Goal: Task Accomplishment & Management: Manage account settings

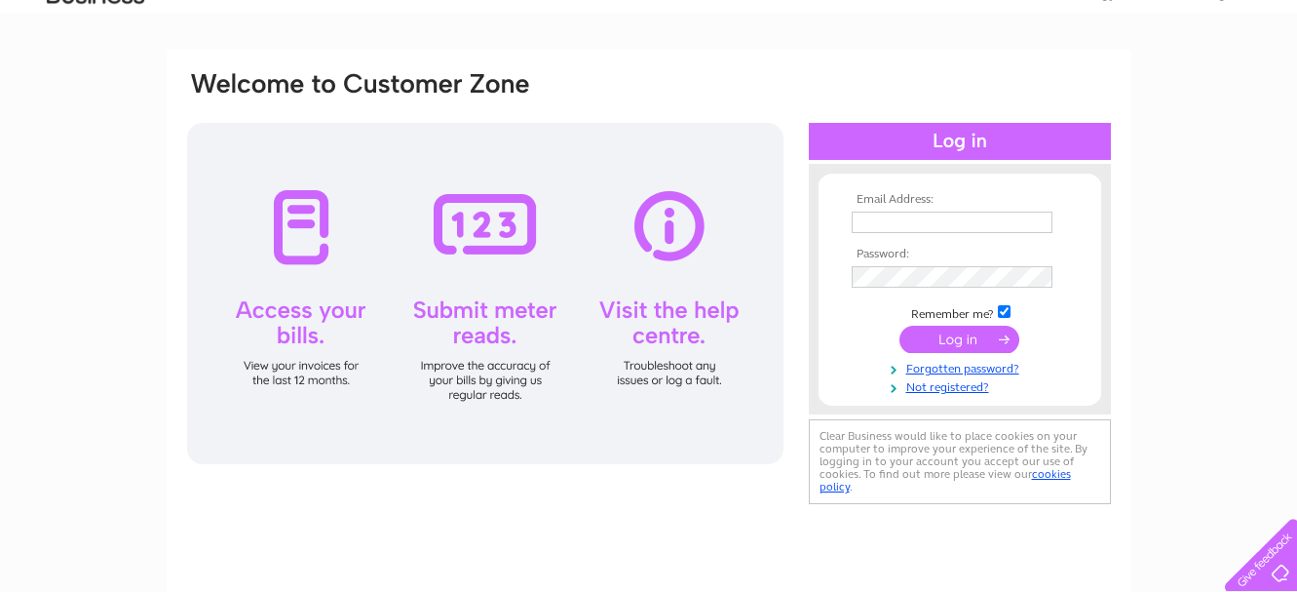
scroll to position [97, 0]
type input "kntransportltd@yahoo.com"
click at [962, 337] on input "submit" at bounding box center [960, 338] width 120 height 27
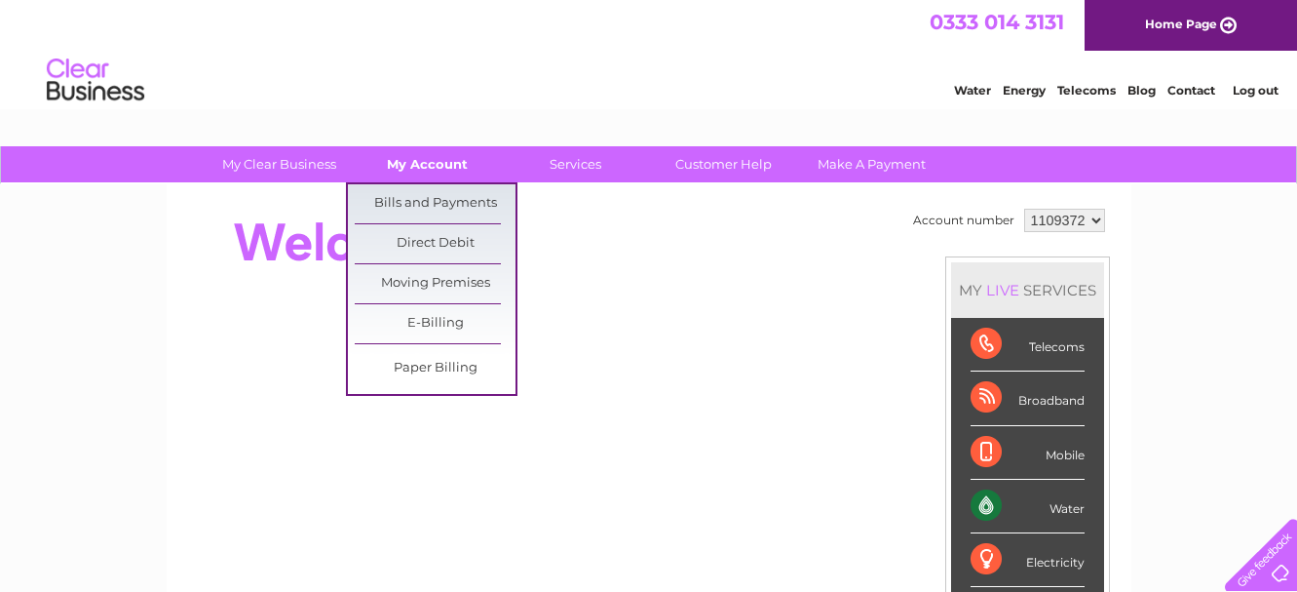
click at [417, 167] on link "My Account" at bounding box center [427, 164] width 161 height 36
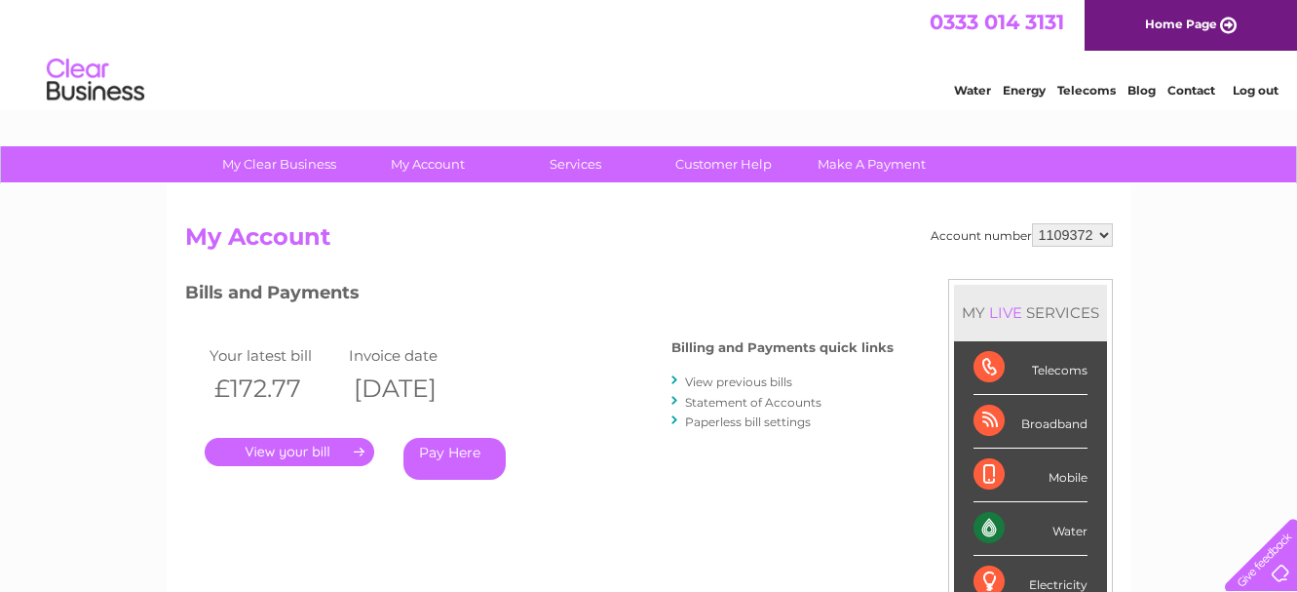
click at [741, 382] on link "View previous bills" at bounding box center [738, 381] width 107 height 15
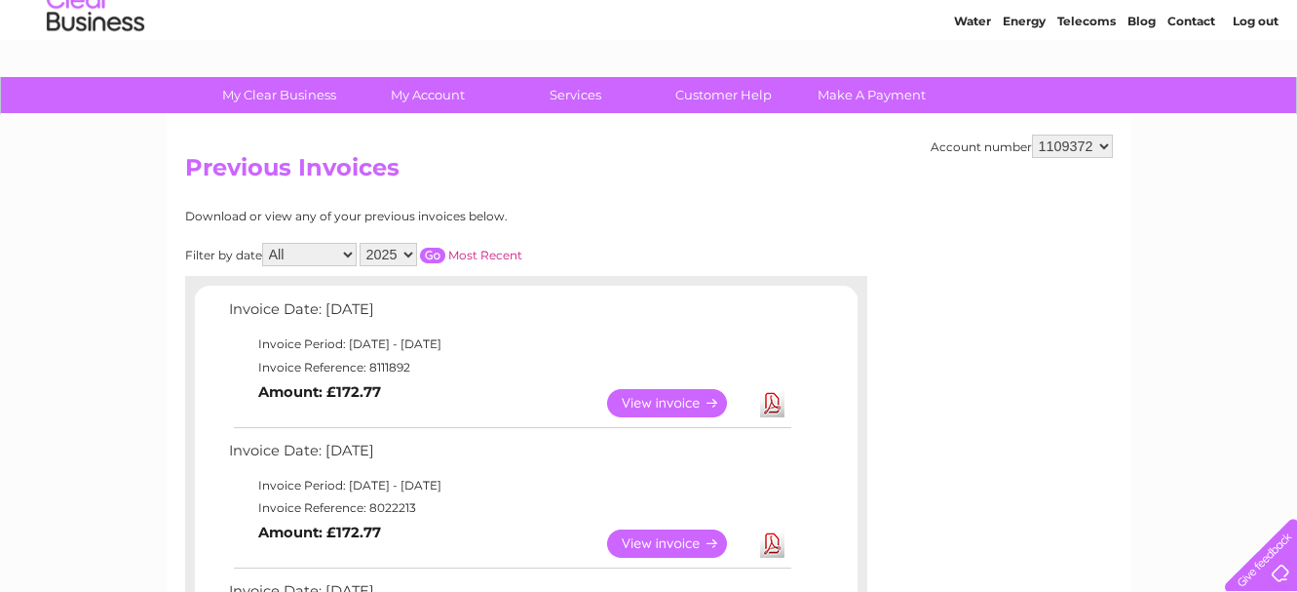
scroll to position [195, 0]
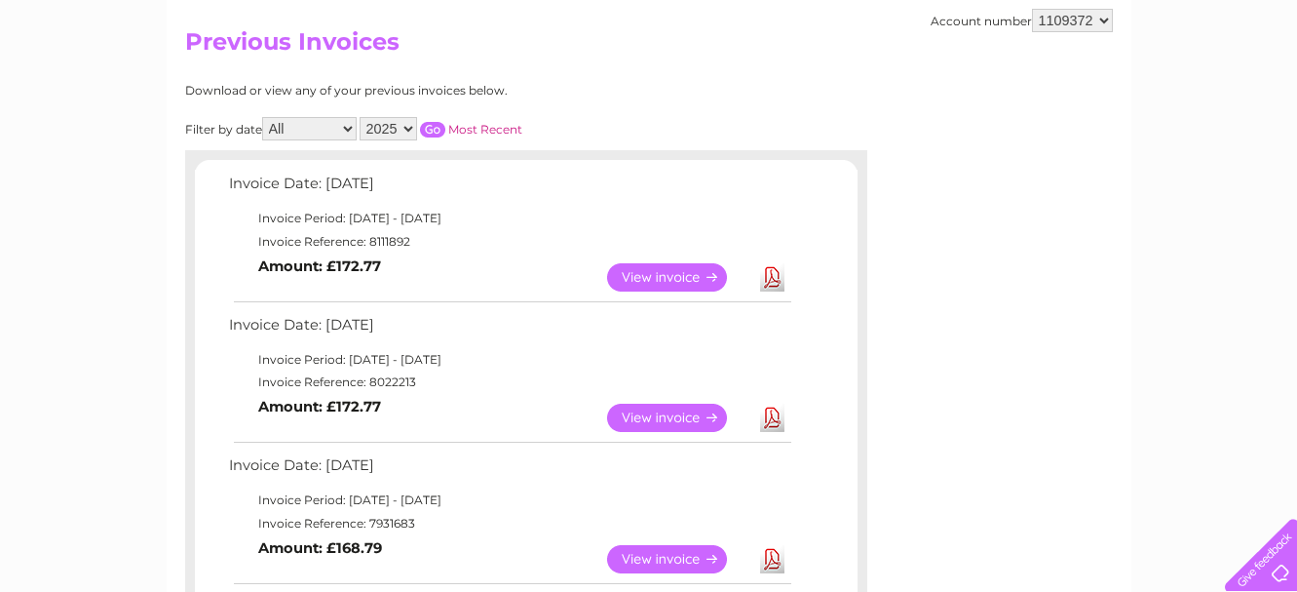
click at [674, 420] on link "View" at bounding box center [678, 418] width 143 height 28
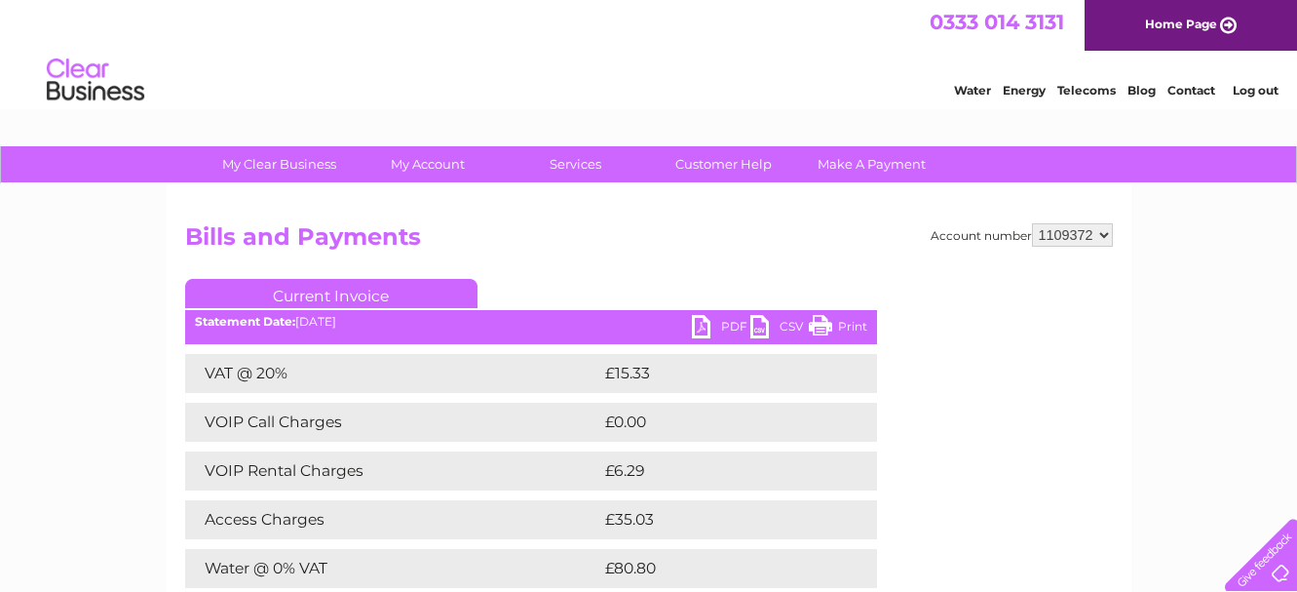
click at [696, 331] on link "PDF" at bounding box center [721, 329] width 58 height 28
